Goal: Transaction & Acquisition: Purchase product/service

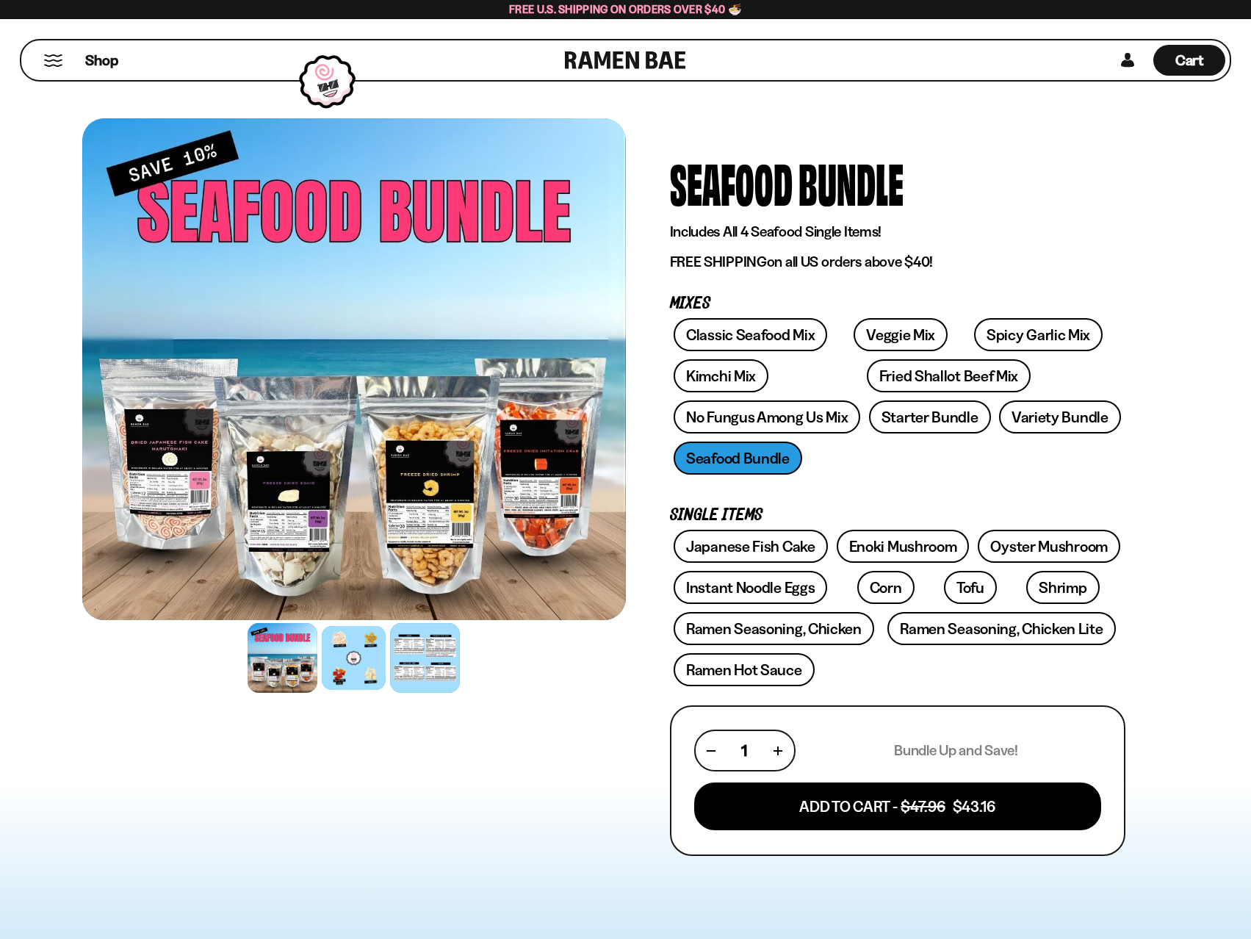
click at [431, 640] on div at bounding box center [425, 658] width 70 height 70
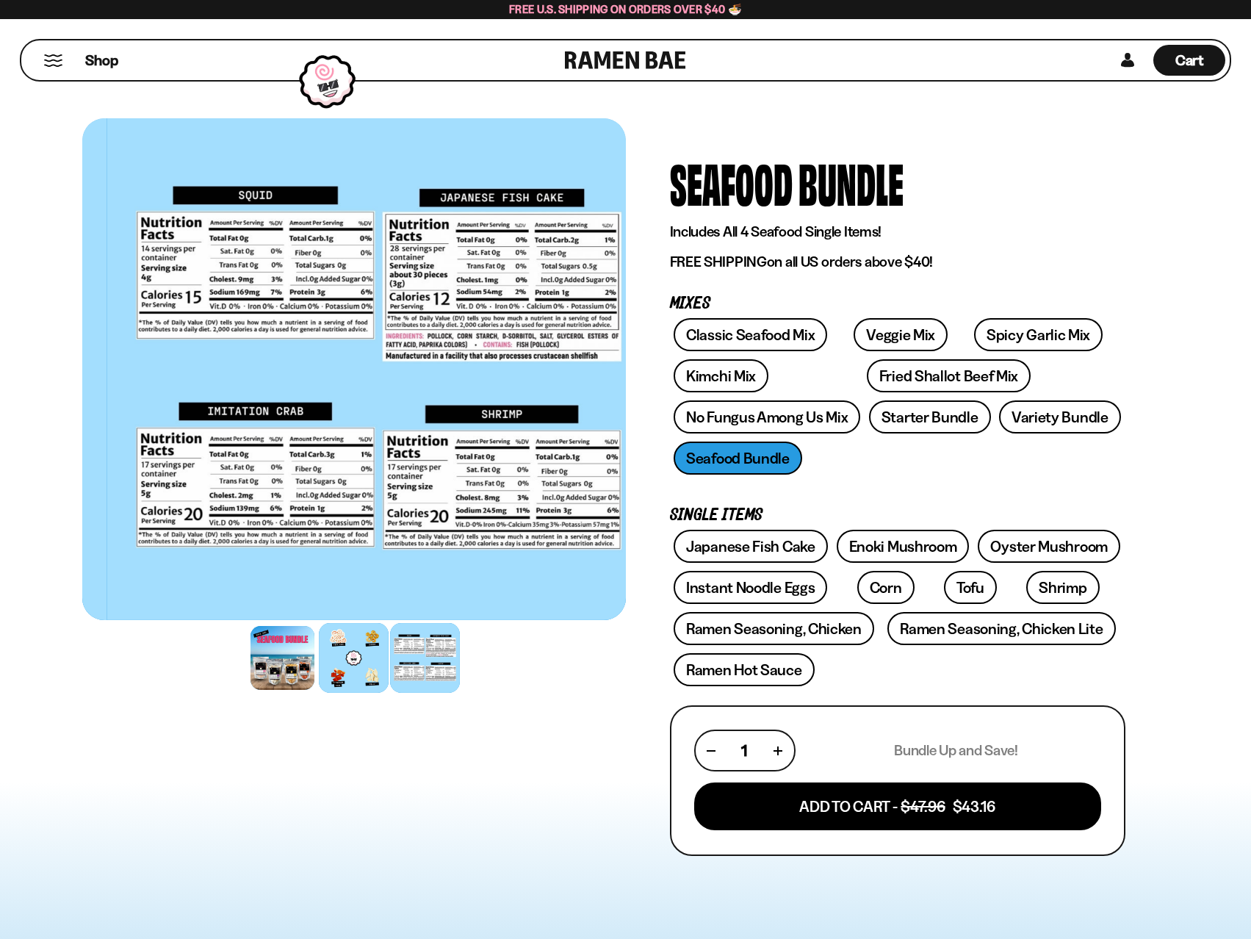
click at [358, 661] on div at bounding box center [354, 658] width 70 height 70
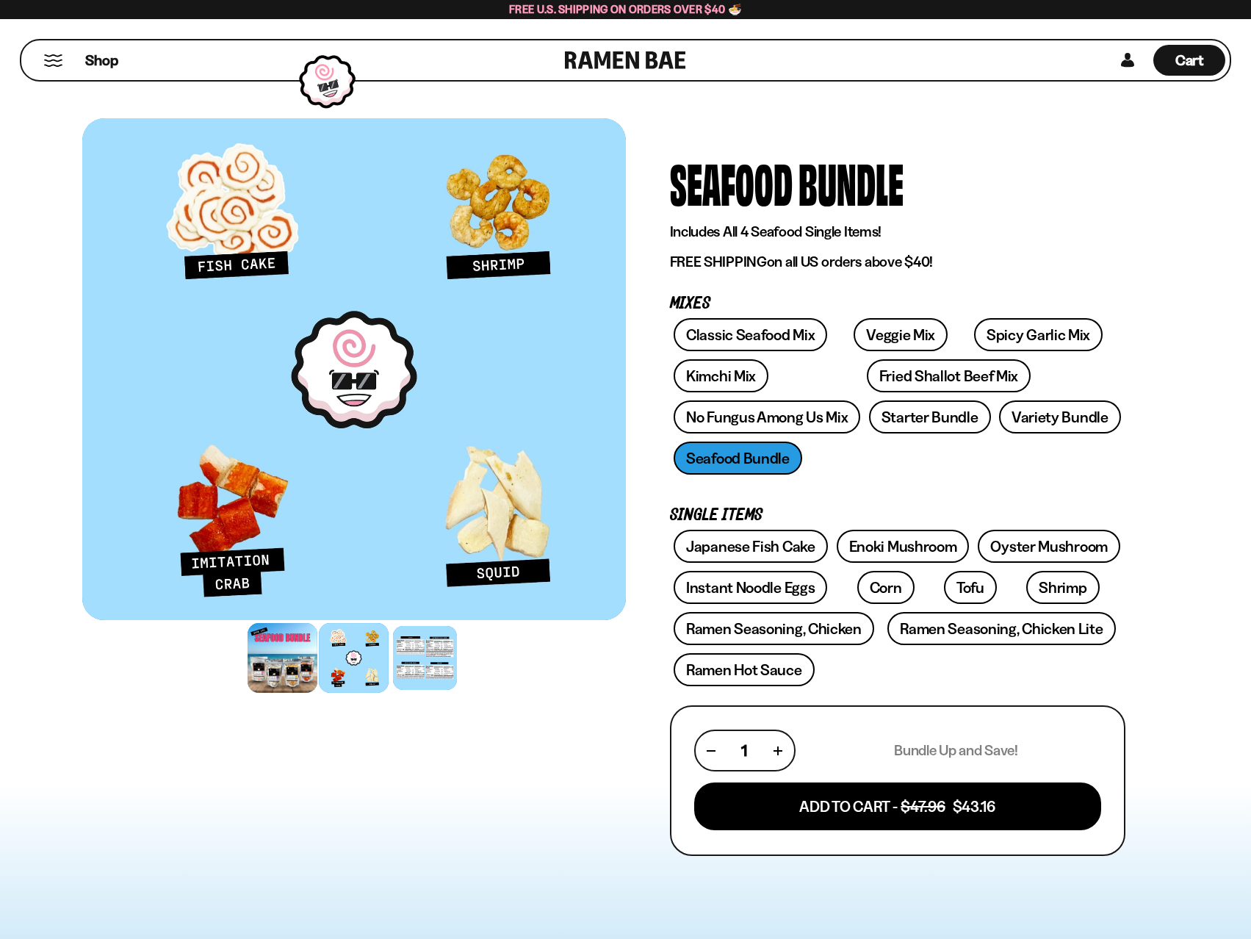
click at [304, 663] on div at bounding box center [283, 658] width 70 height 70
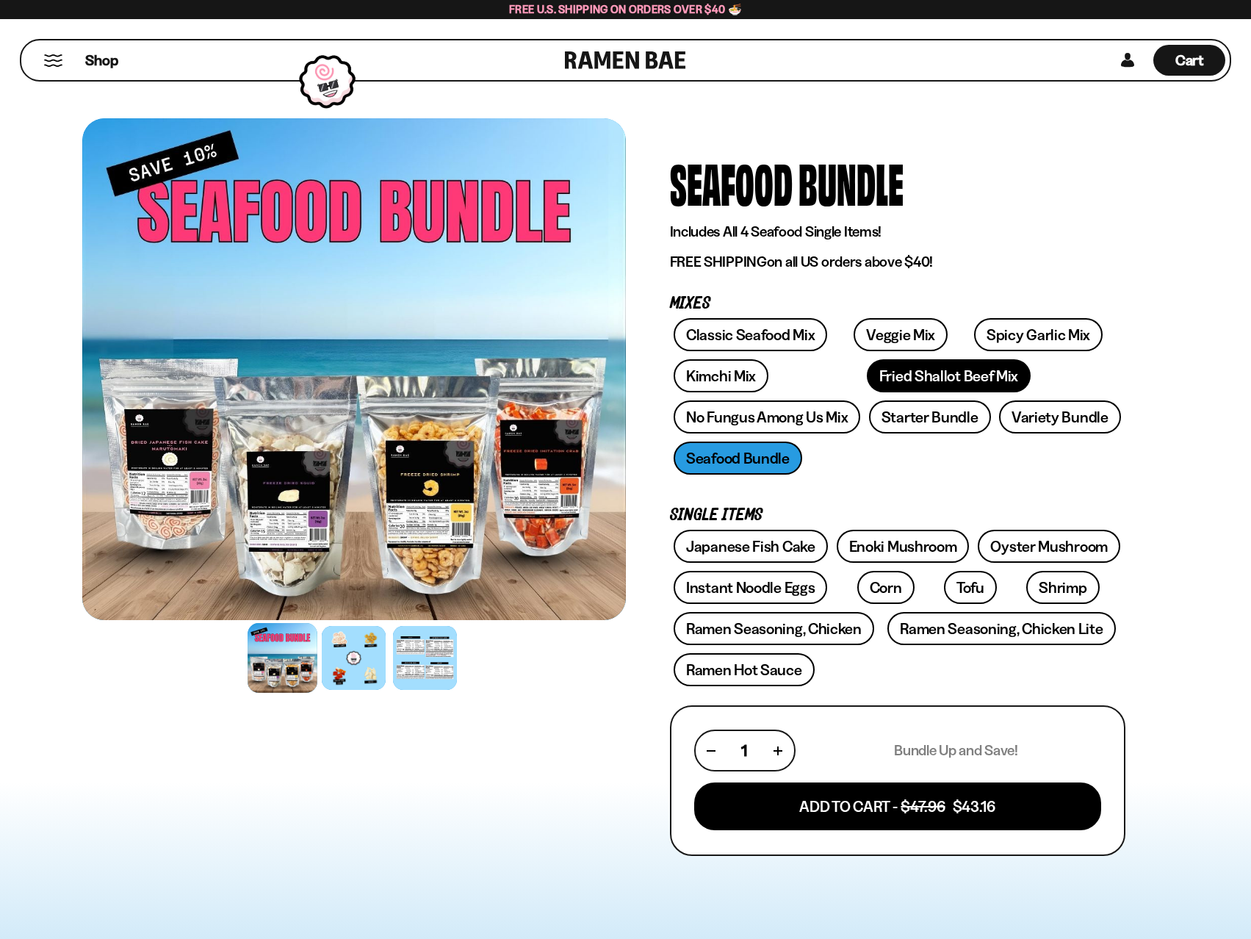
click at [867, 372] on link "Fried Shallot Beef Mix" at bounding box center [949, 375] width 164 height 33
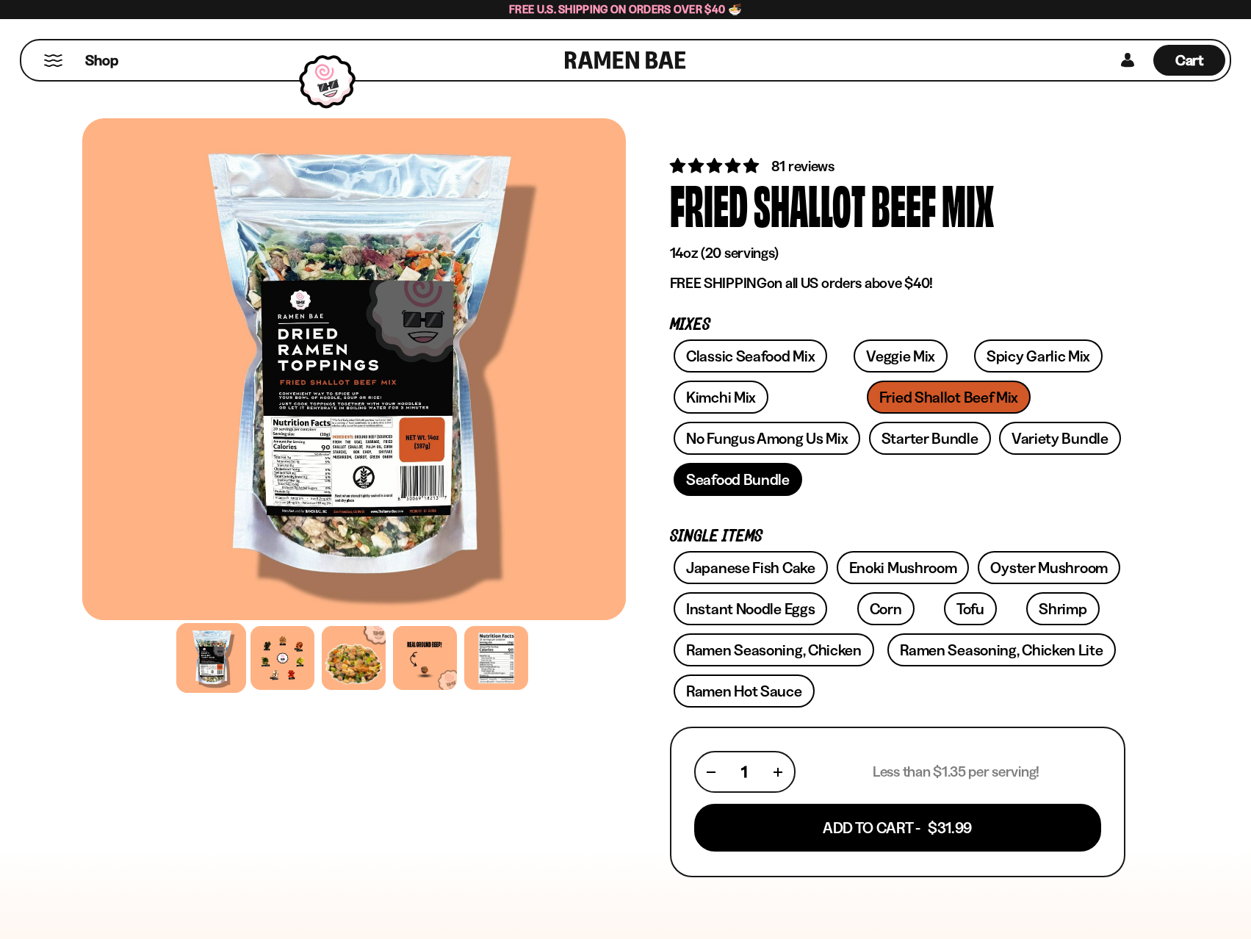
click at [768, 483] on link "Seafood Bundle" at bounding box center [738, 479] width 129 height 33
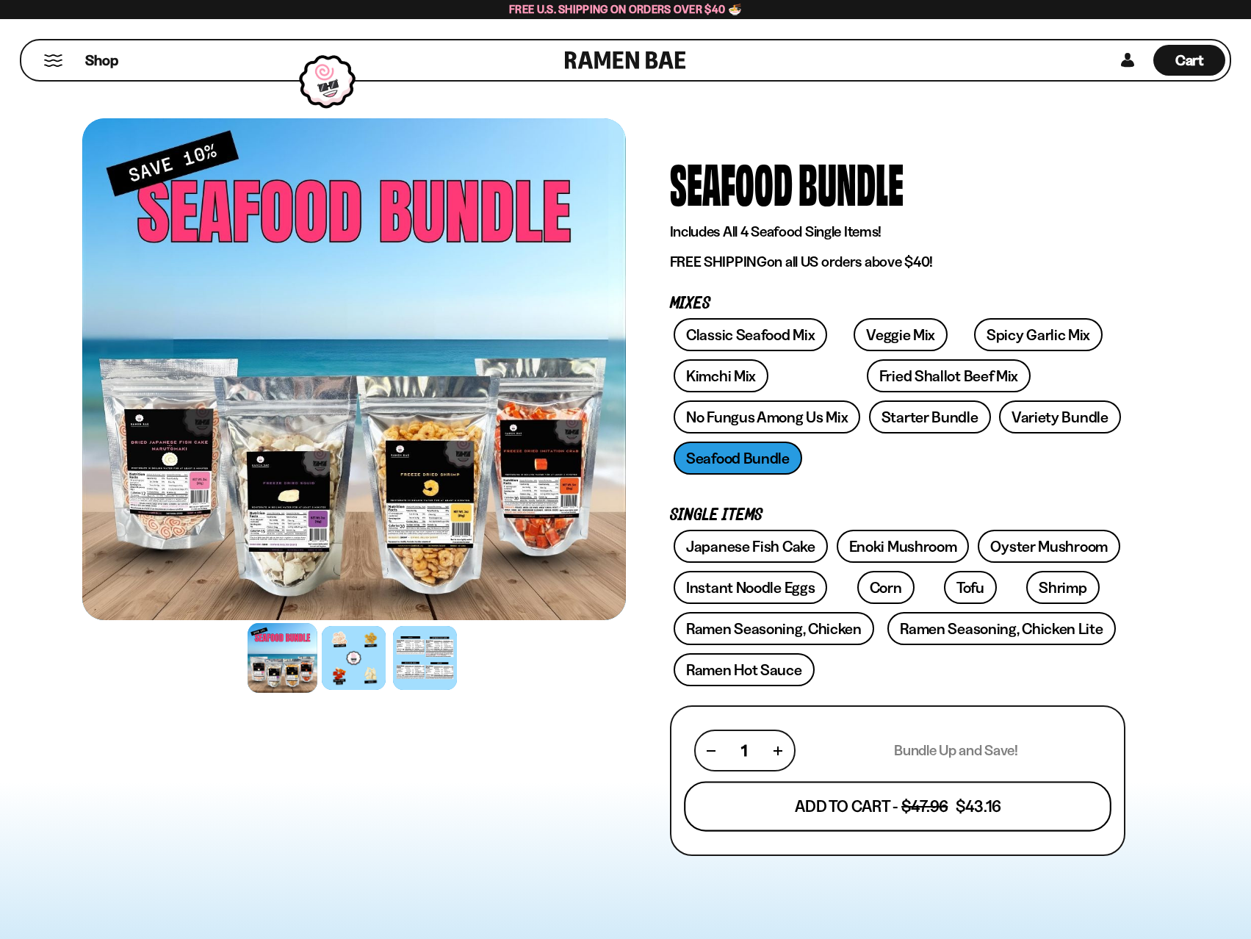
click at [931, 801] on button "Add To Cart - $47.96 $43.16" at bounding box center [897, 806] width 427 height 50
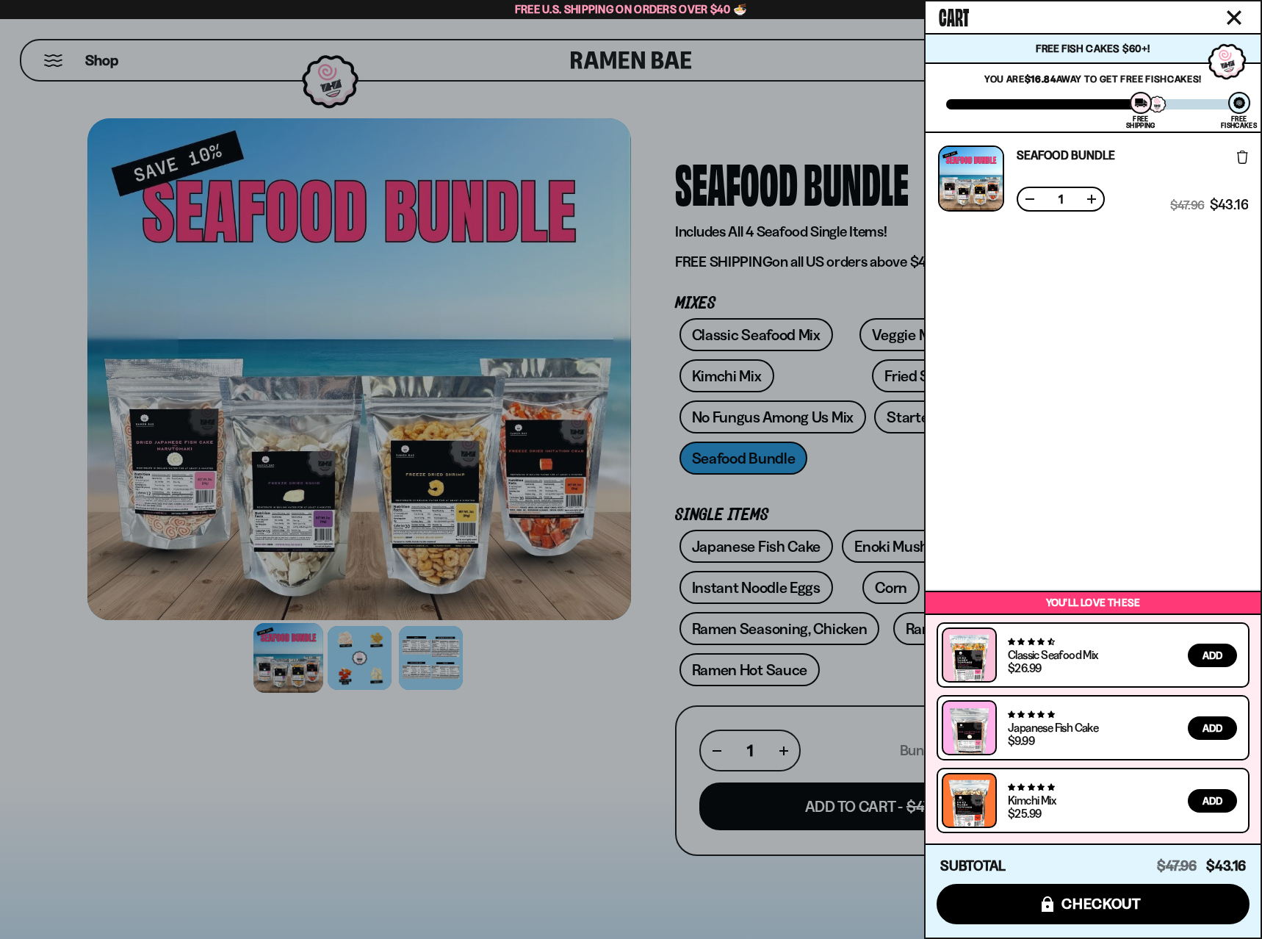
click at [600, 674] on div at bounding box center [631, 469] width 1262 height 939
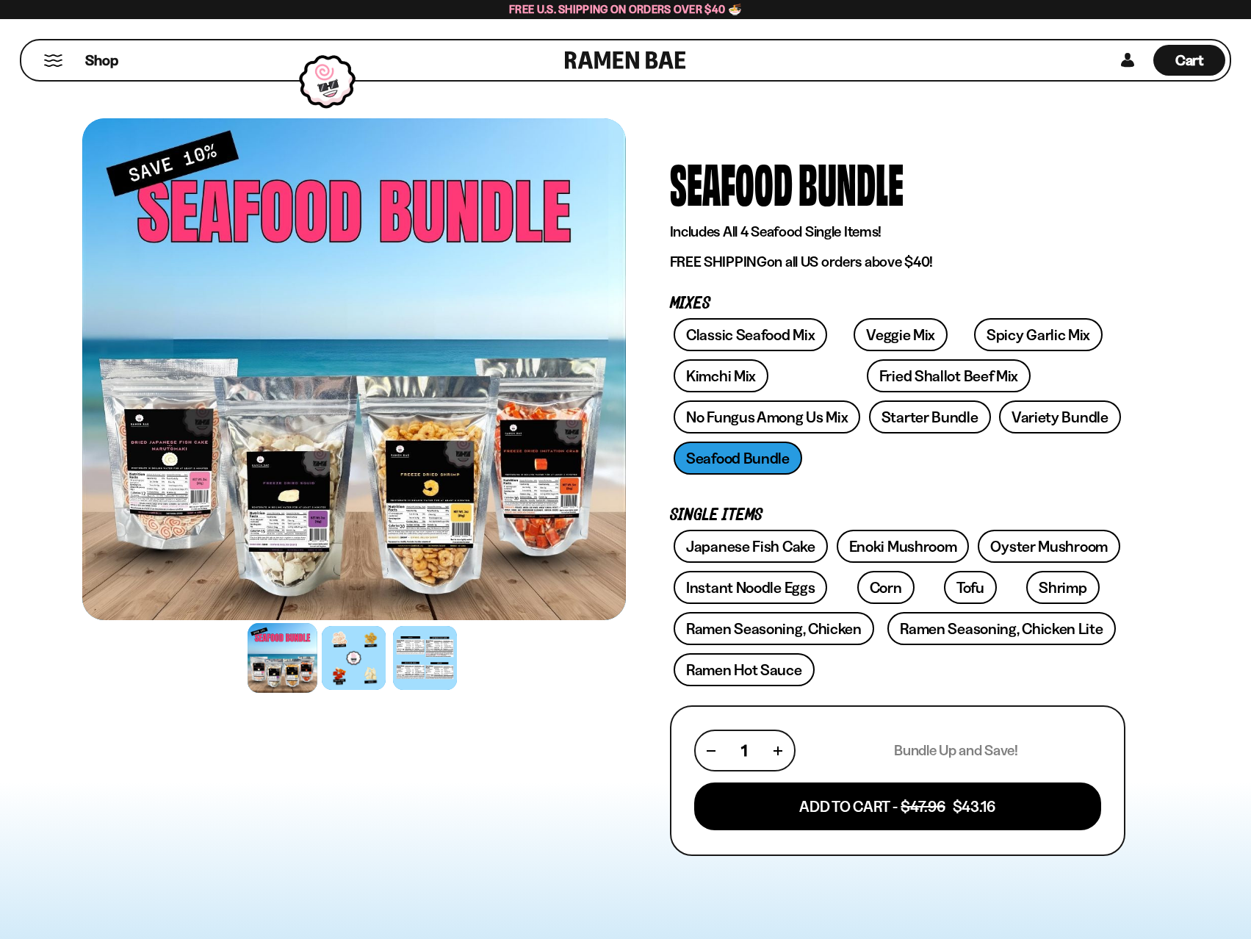
click at [47, 62] on button "Mobile Menu Trigger" at bounding box center [53, 60] width 20 height 12
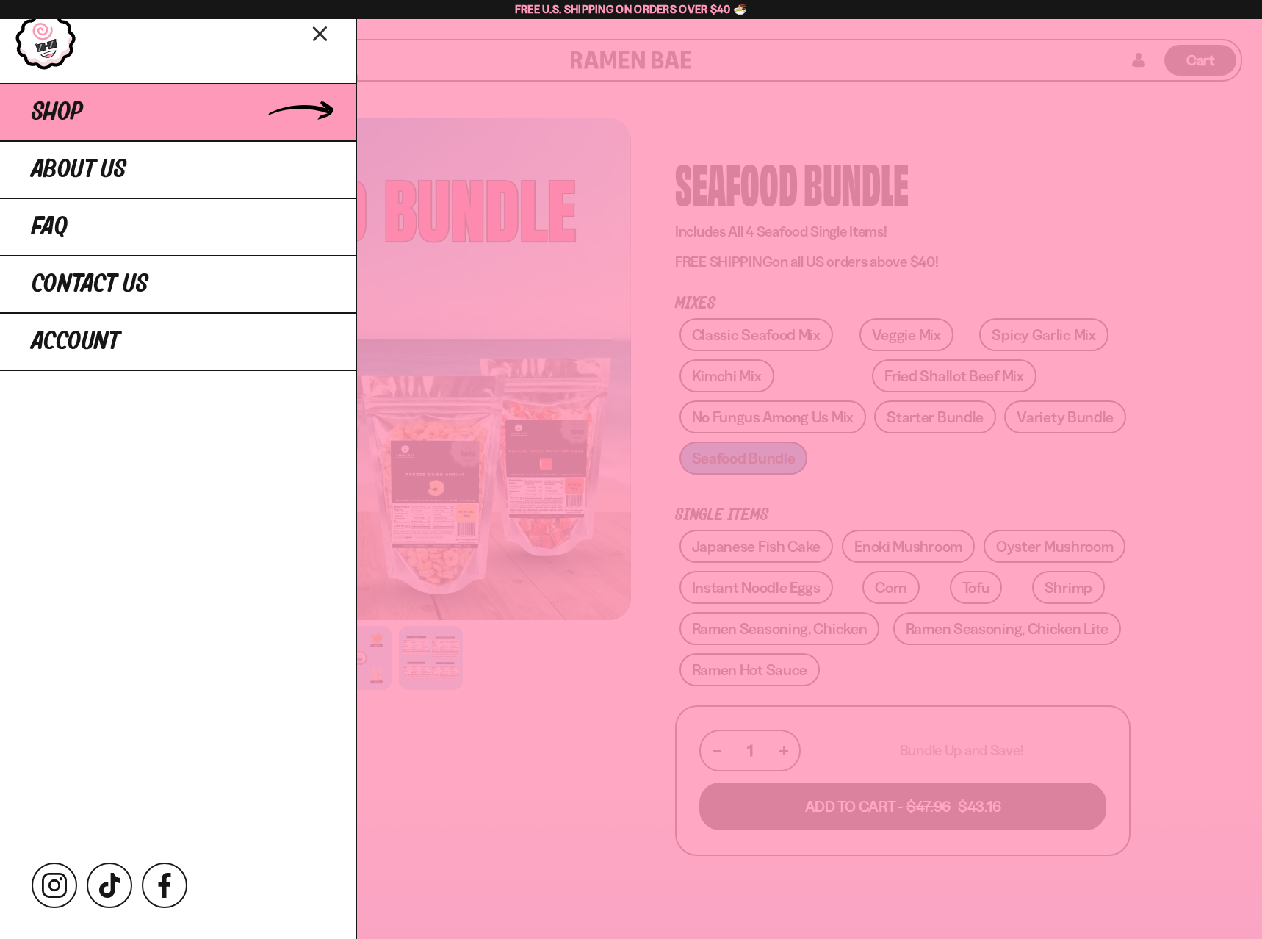
click at [151, 100] on link "Shop" at bounding box center [177, 111] width 355 height 57
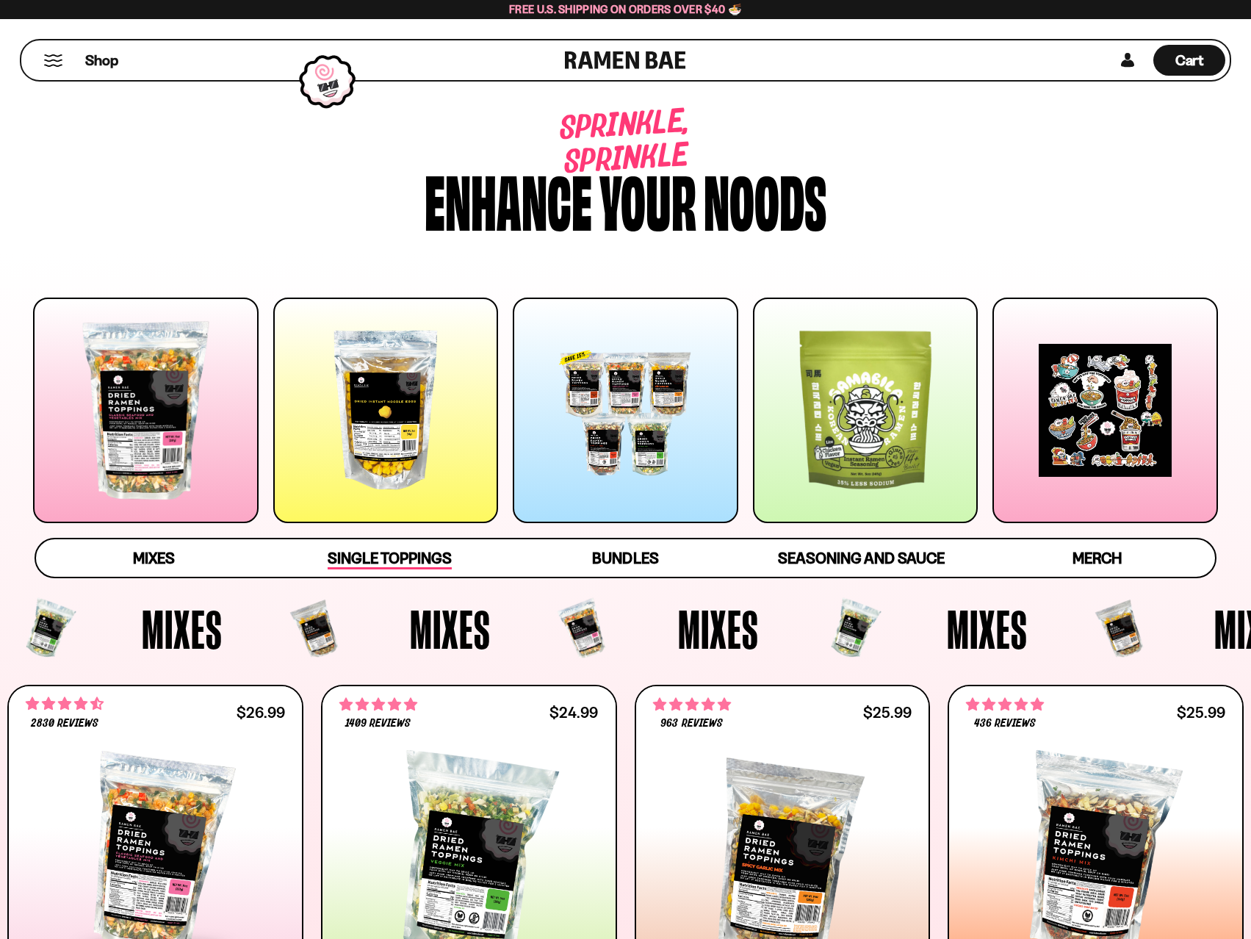
click at [433, 560] on span "Single Toppings" at bounding box center [390, 559] width 124 height 21
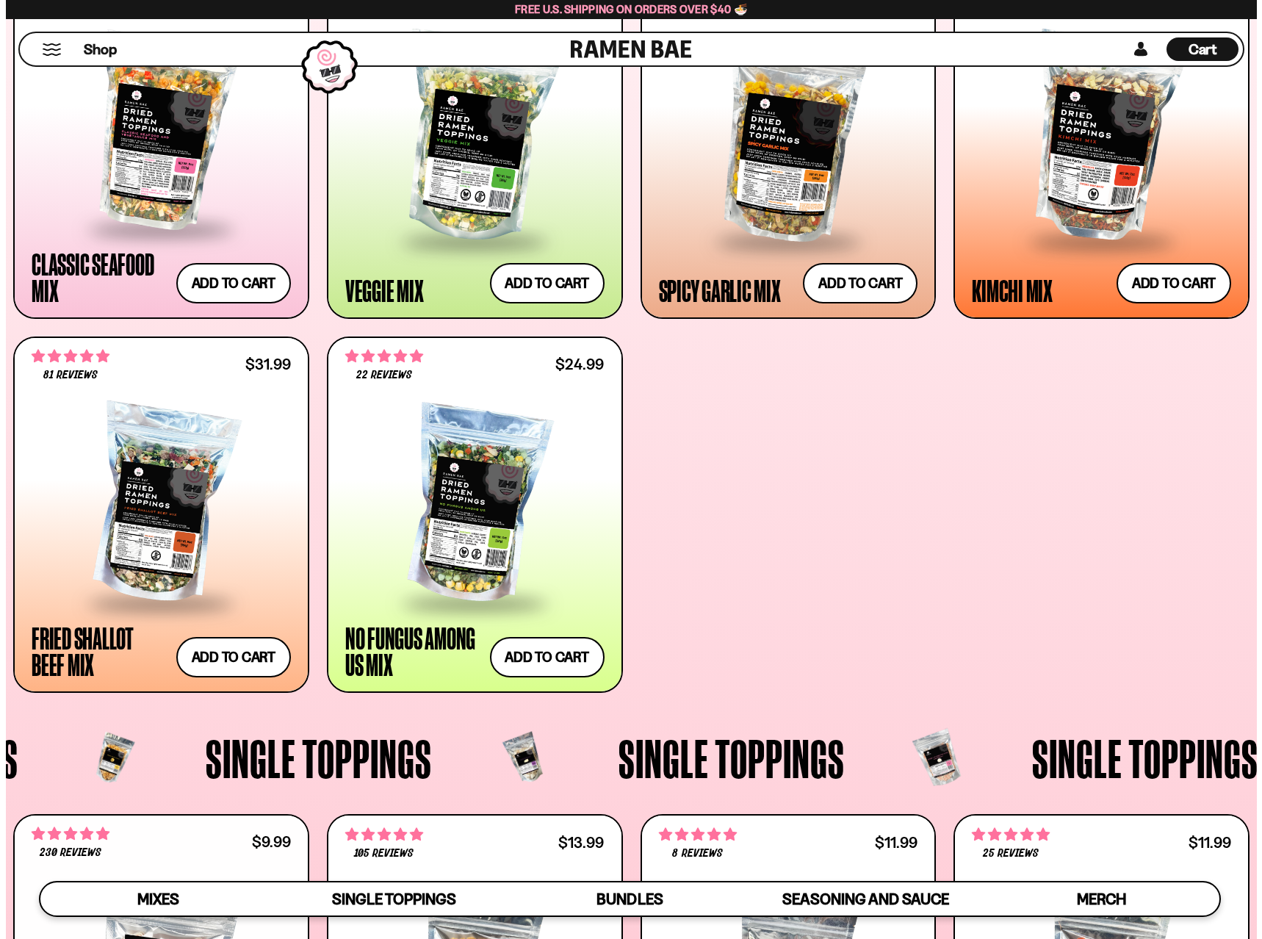
scroll to position [345, 0]
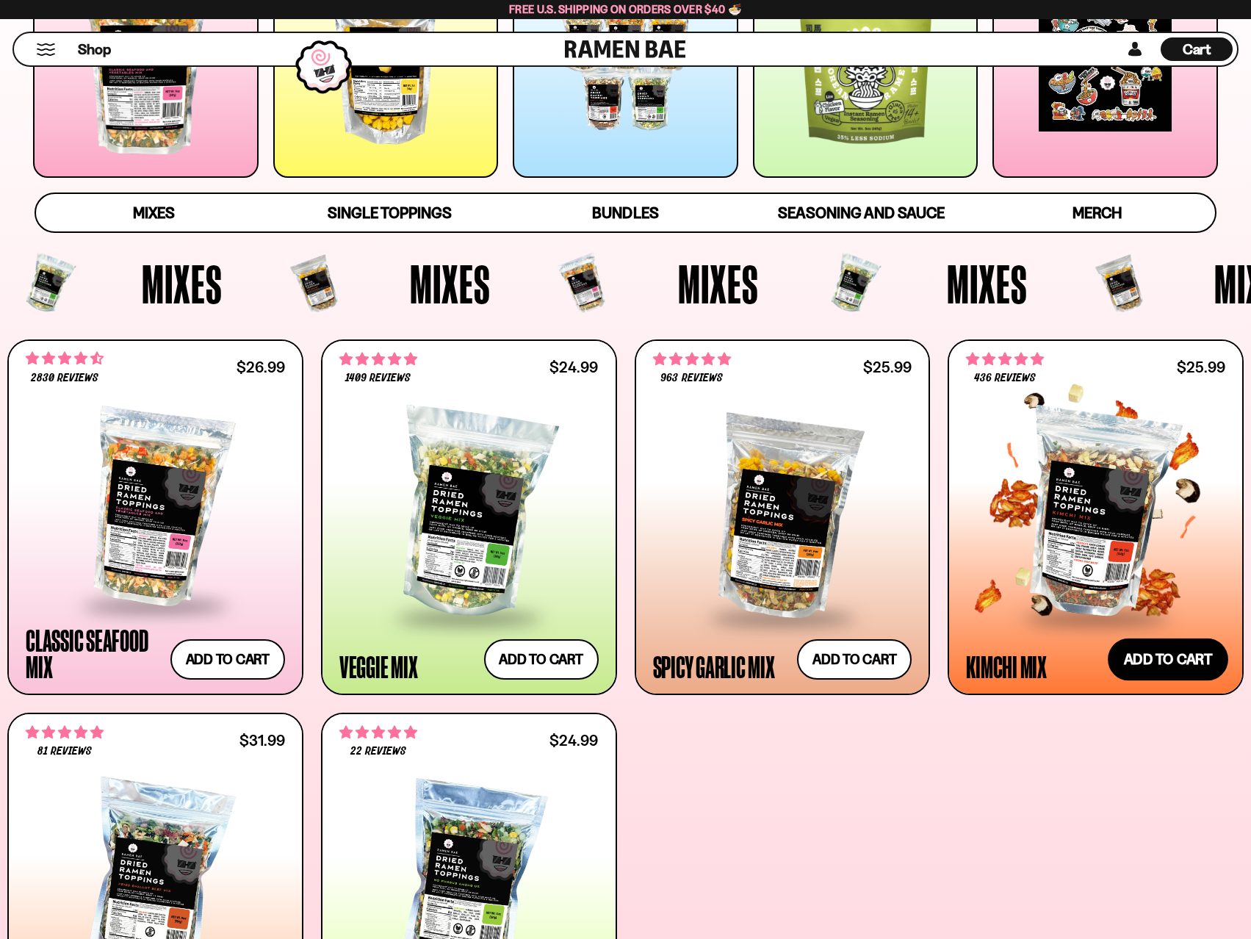
click at [1166, 650] on button "Add to cart Add ― Regular price $25.99 Regular price Sale price $25.99 Unit pri…" at bounding box center [1168, 659] width 120 height 43
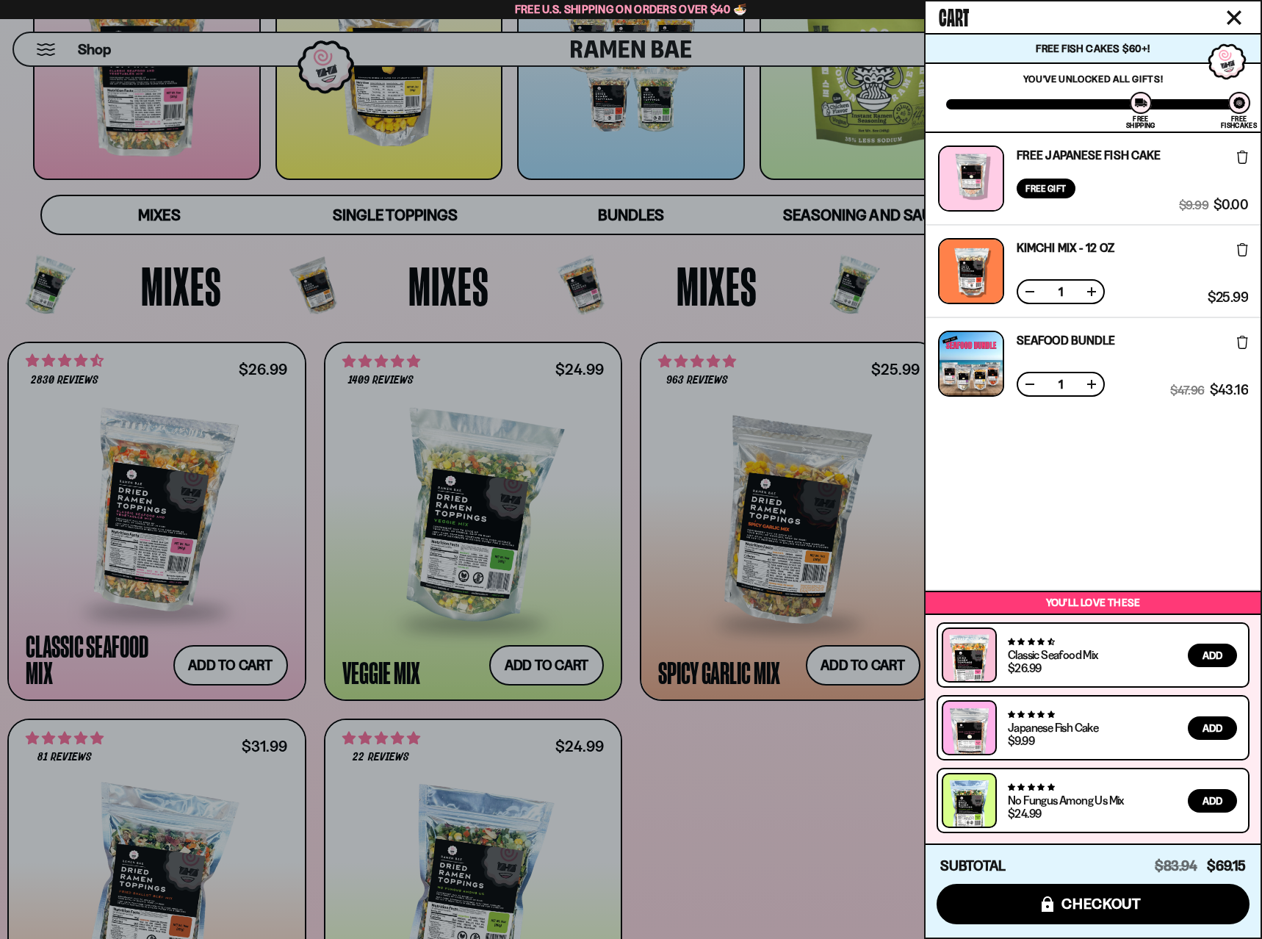
click at [1044, 248] on link "Kimchi Mix - 12 OZ" at bounding box center [1066, 248] width 98 height 12
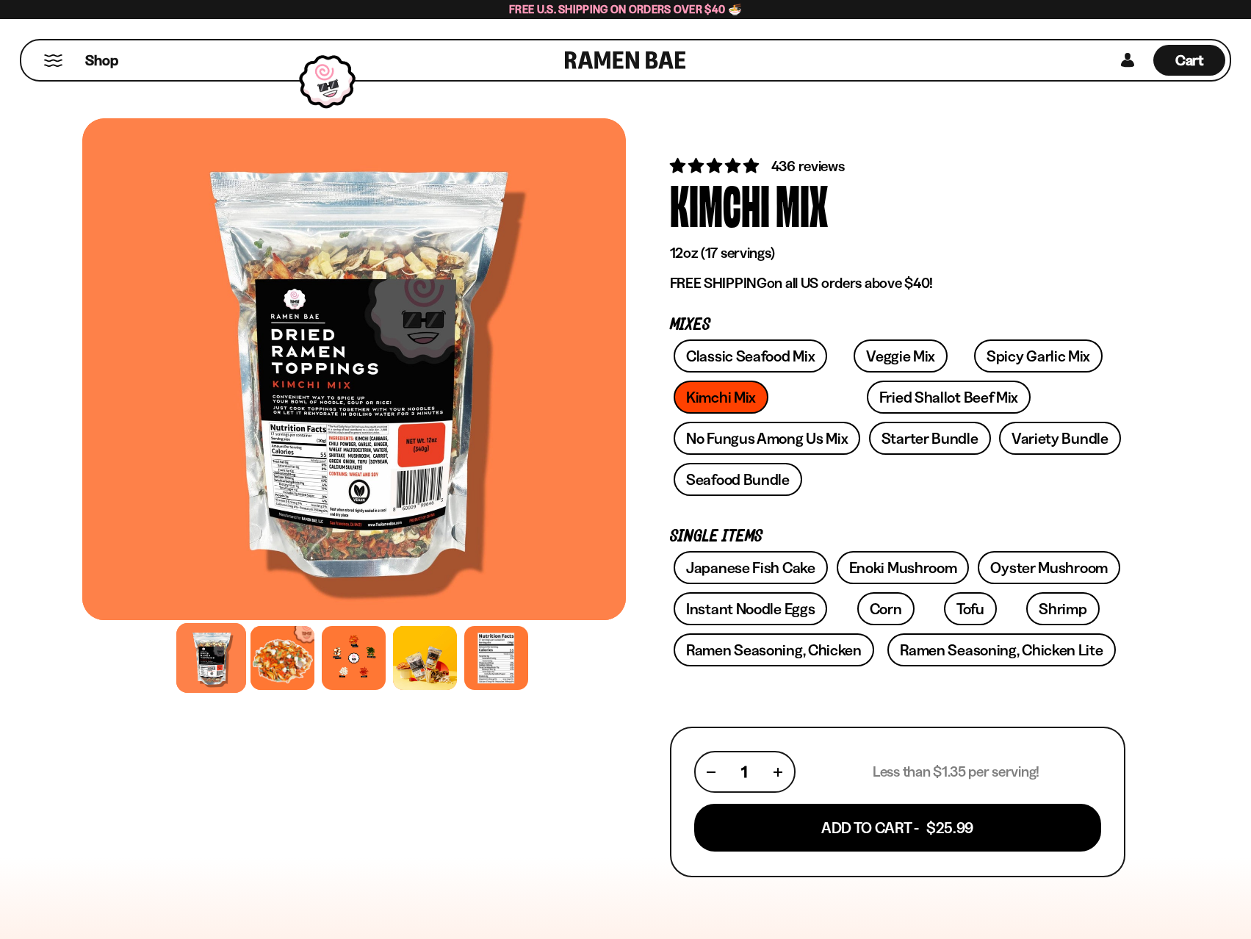
click at [344, 521] on div at bounding box center [354, 369] width 544 height 502
click at [286, 650] on div at bounding box center [283, 658] width 70 height 70
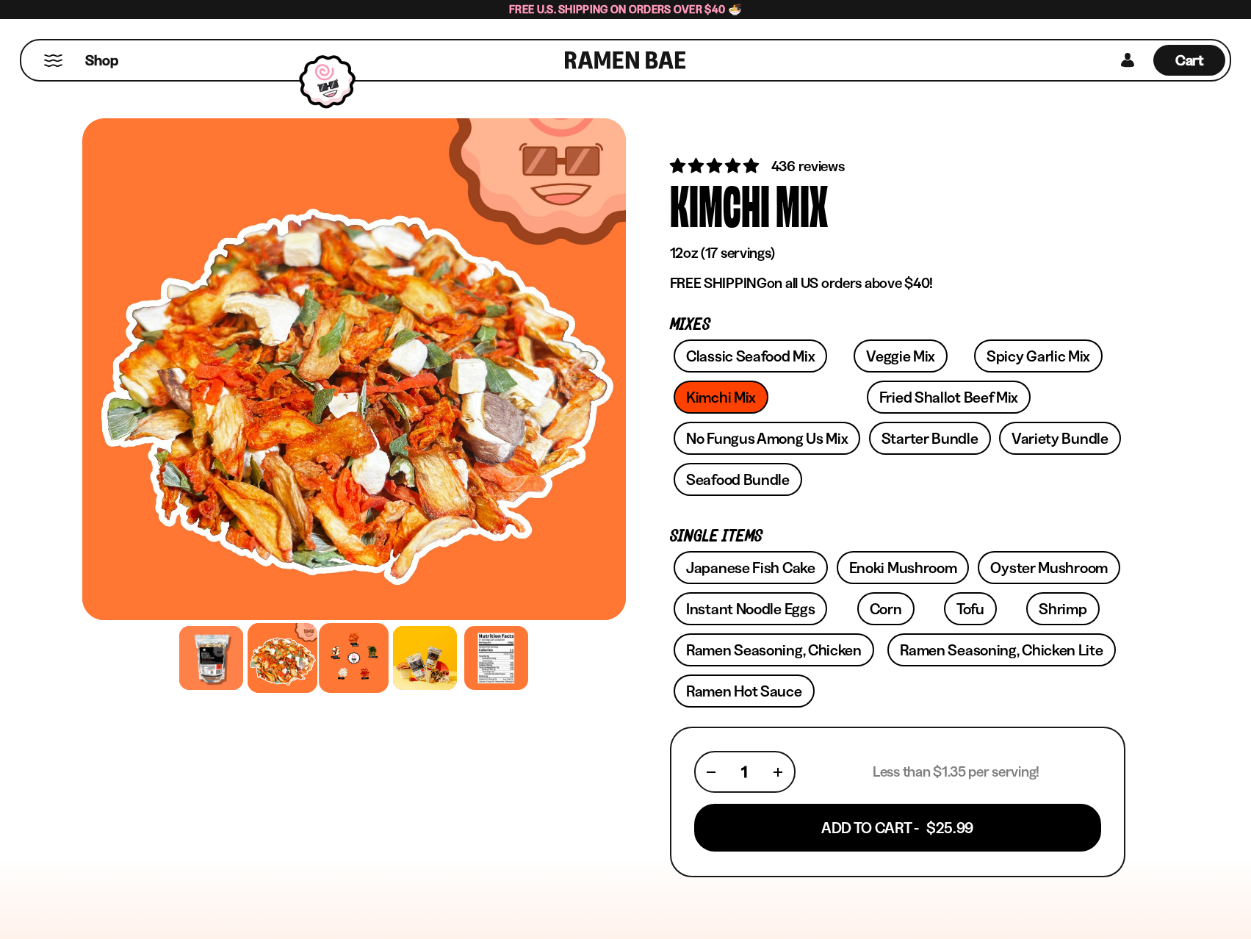
click at [369, 654] on div at bounding box center [354, 658] width 70 height 70
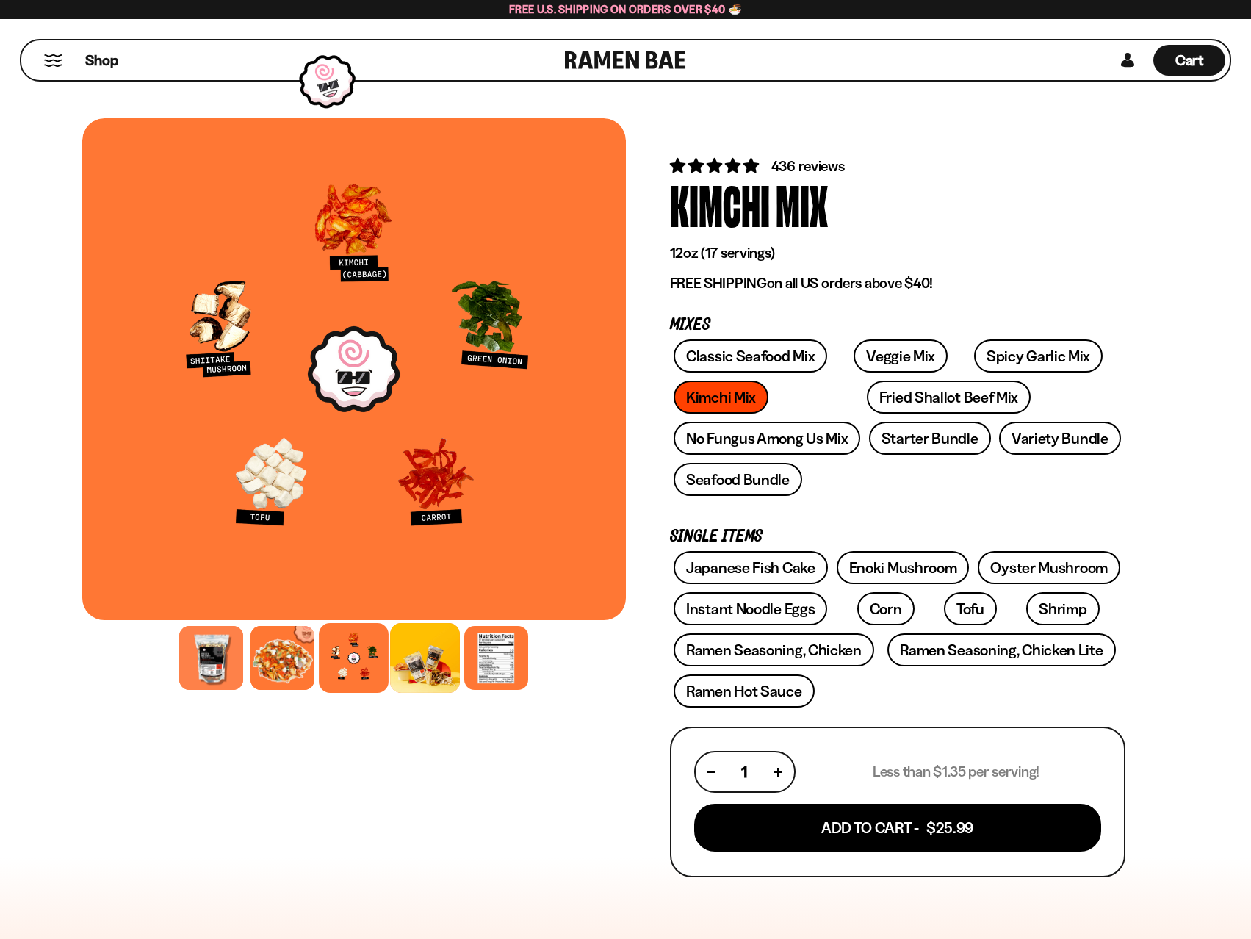
click at [426, 657] on div at bounding box center [425, 658] width 70 height 70
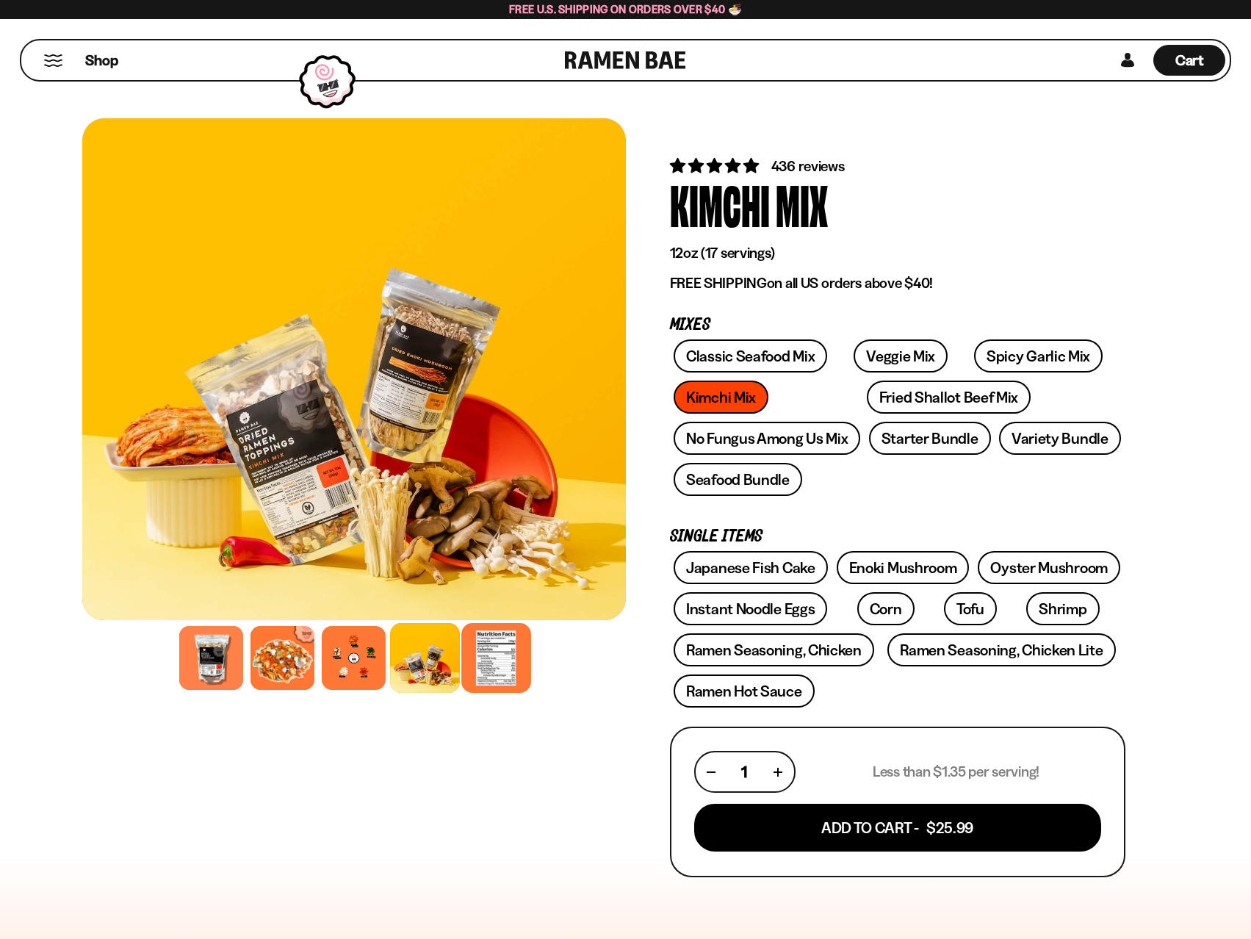
click at [499, 659] on div at bounding box center [496, 658] width 70 height 70
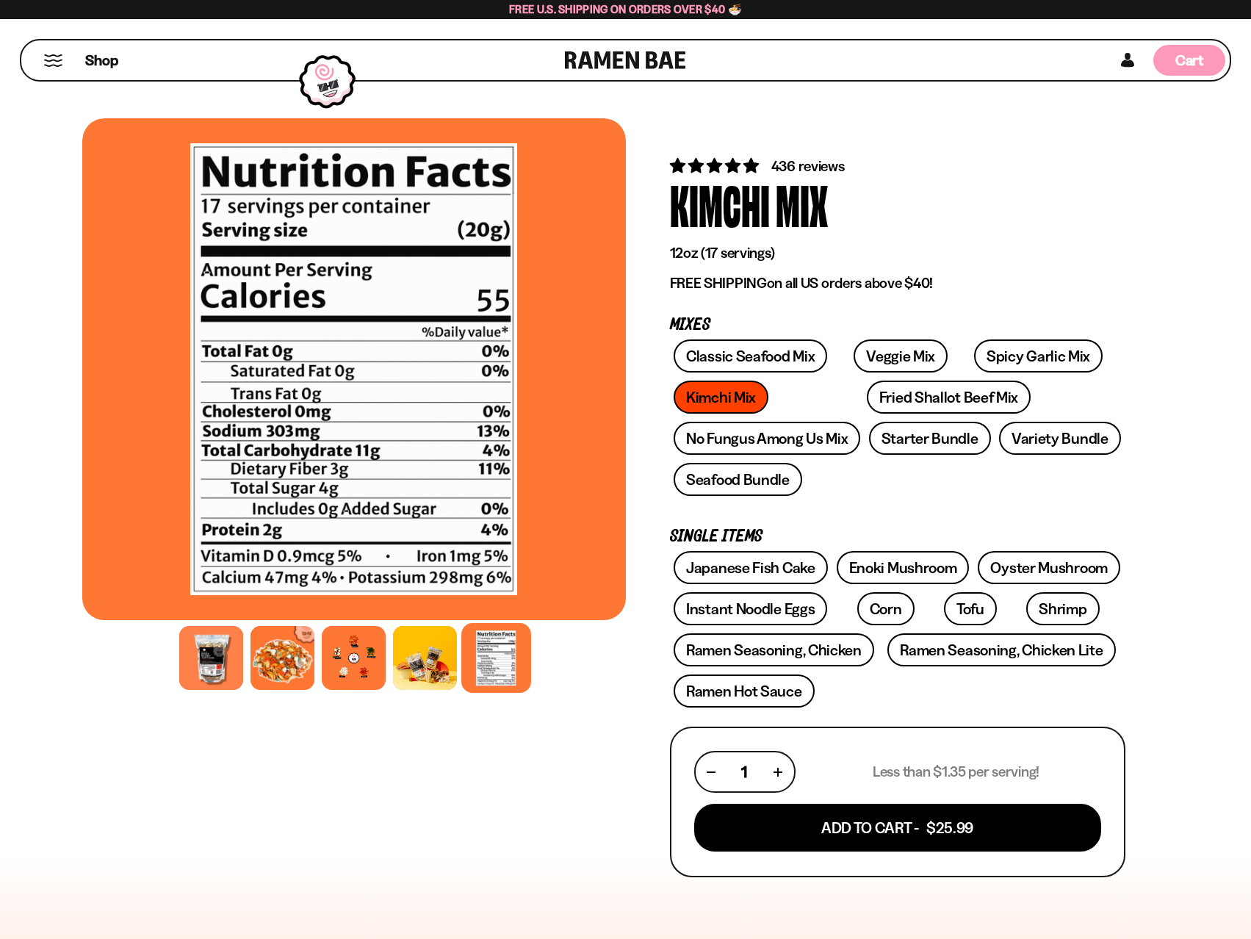
click at [1205, 57] on div "Cart D0381C2F-513E-4F90-8A41-6F0A75DCBAAA" at bounding box center [1189, 60] width 72 height 31
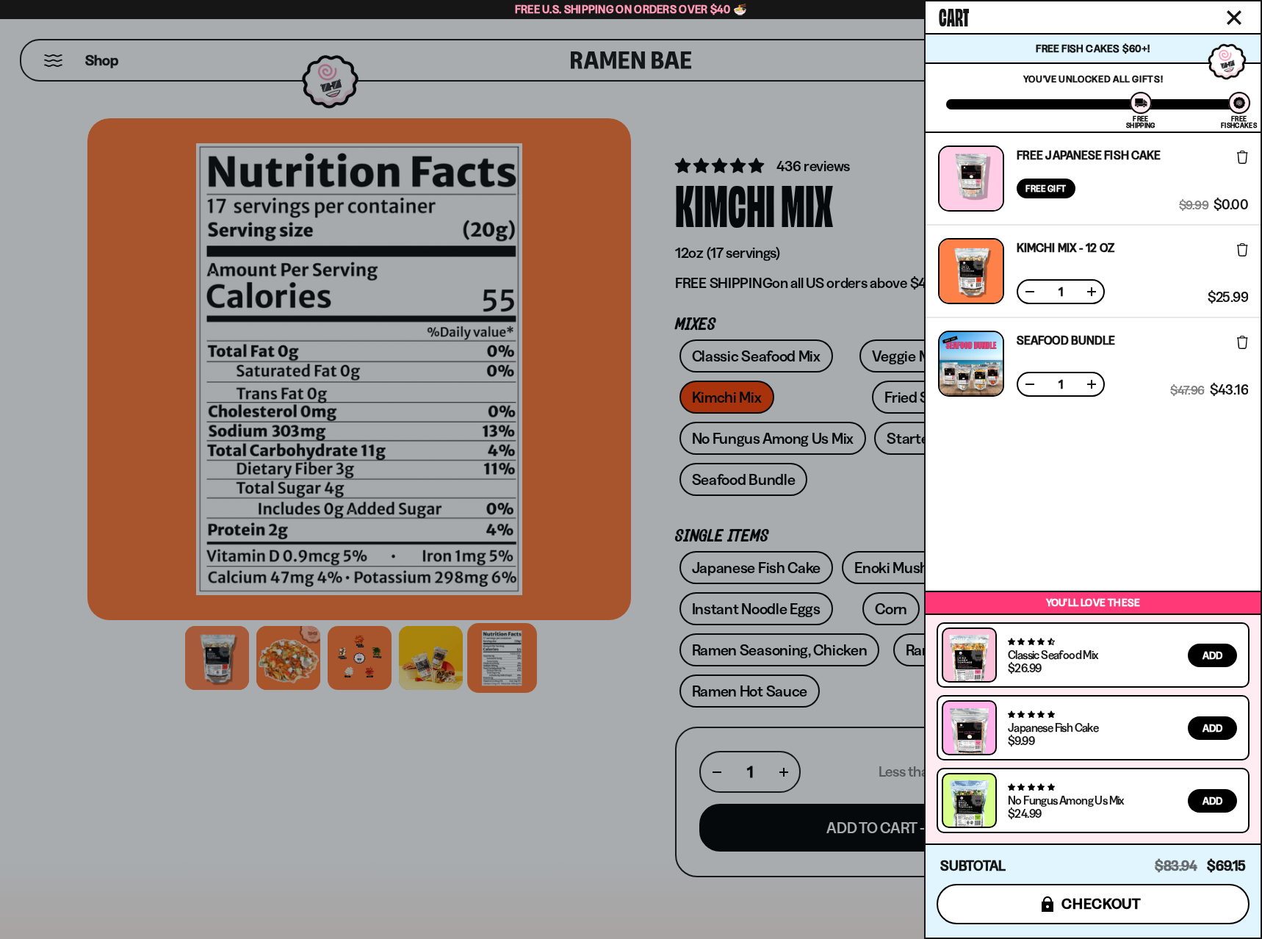
click at [1127, 902] on span "checkout" at bounding box center [1101, 903] width 80 height 16
